Goal: Task Accomplishment & Management: Manage account settings

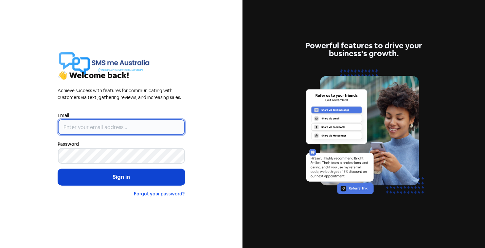
type input "[PERSON_NAME][EMAIL_ADDRESS][DOMAIN_NAME]"
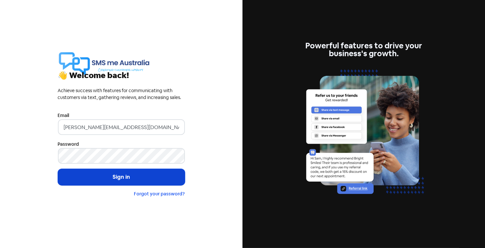
click at [124, 177] on button "Sign in" at bounding box center [121, 177] width 127 height 16
